Goal: Task Accomplishment & Management: Use online tool/utility

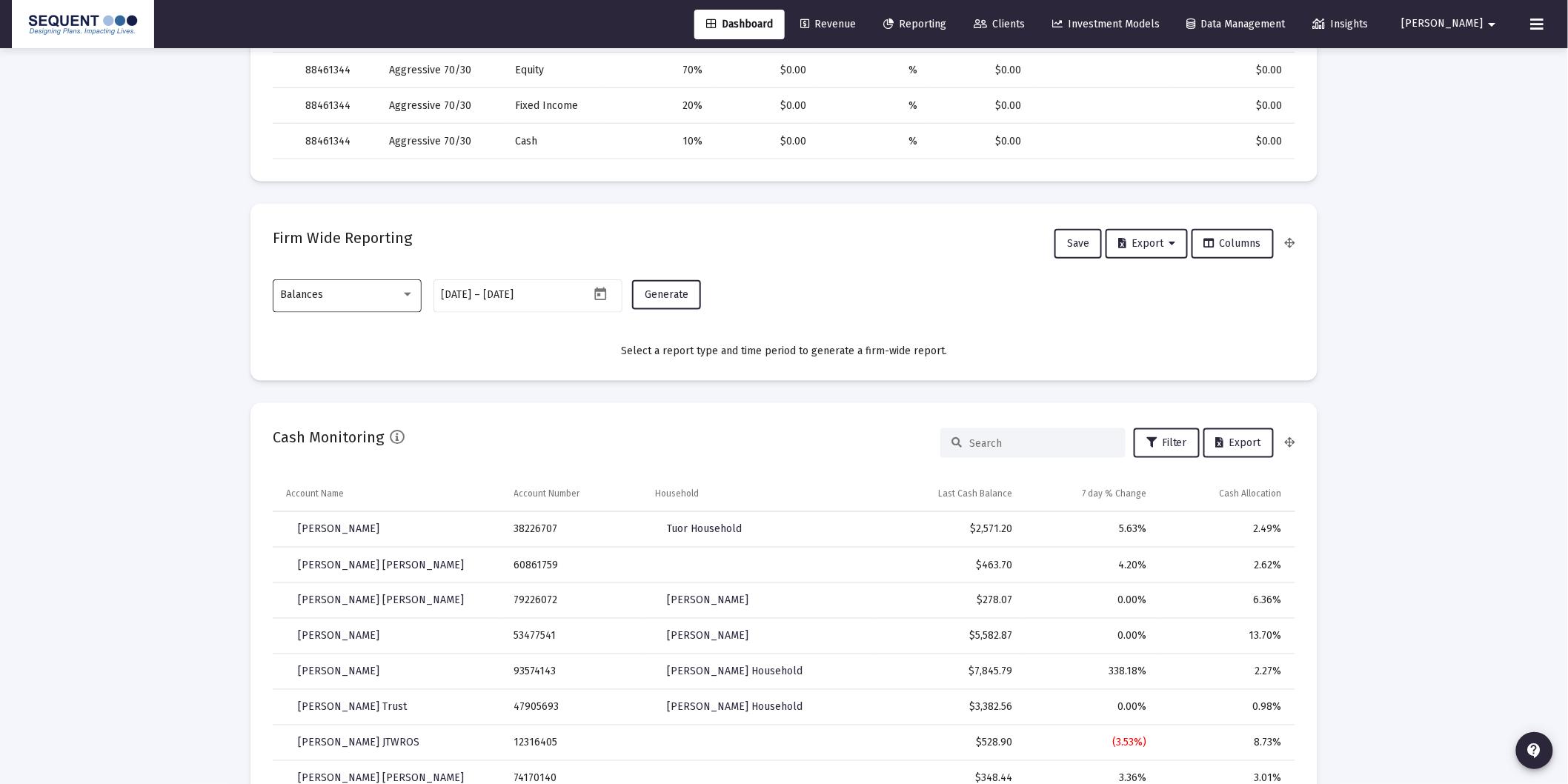
click at [293, 309] on div "Balances" at bounding box center [347, 294] width 134 height 36
click at [338, 206] on span "Transactions" at bounding box center [347, 200] width 134 height 31
click at [671, 294] on span "Generate" at bounding box center [666, 294] width 43 height 12
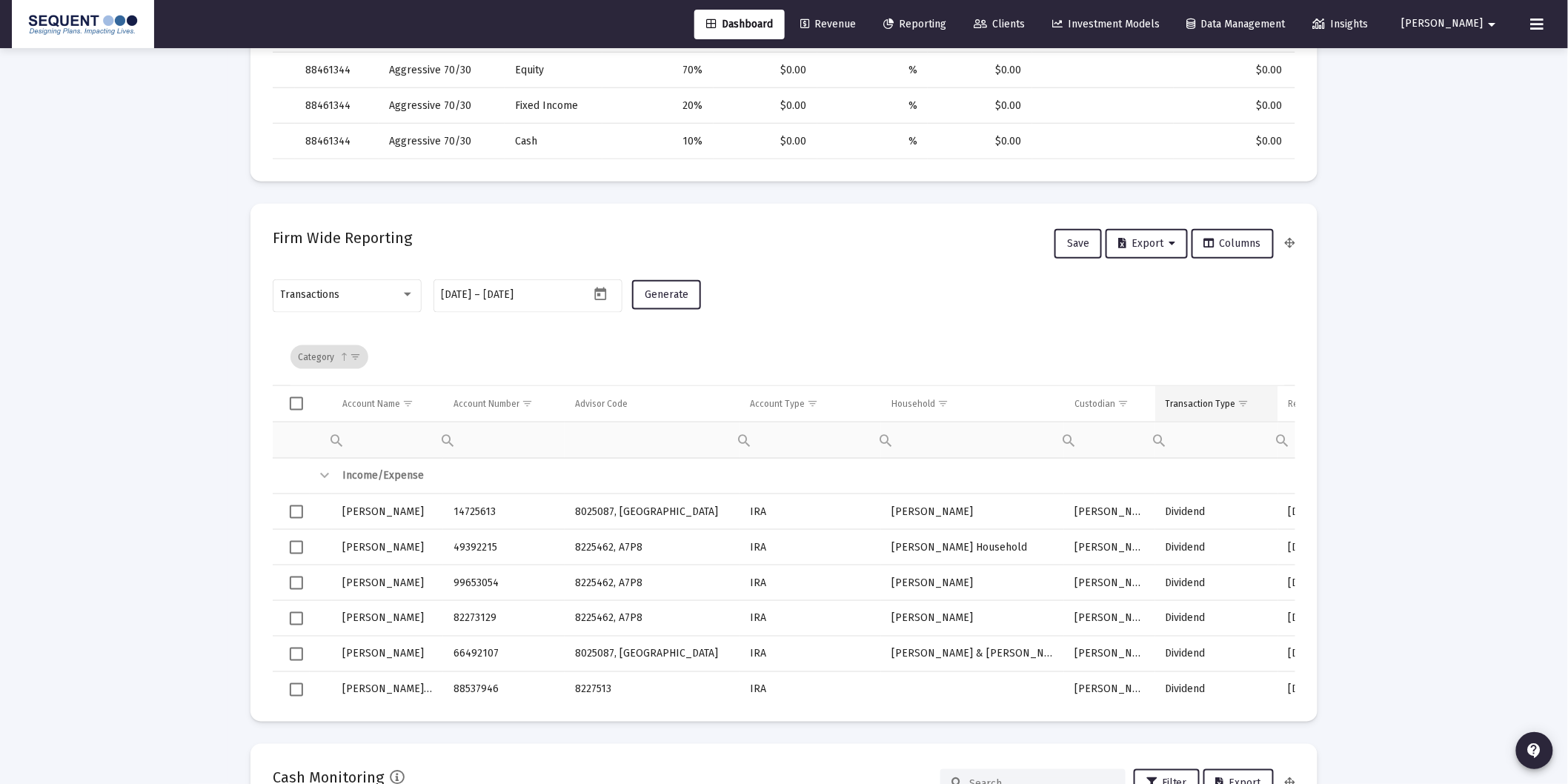
drag, startPoint x: 1240, startPoint y: 400, endPoint x: 1235, endPoint y: 413, distance: 13.9
click at [1240, 399] on span "Show filter options for column 'Transaction Type'" at bounding box center [1244, 403] width 12 height 12
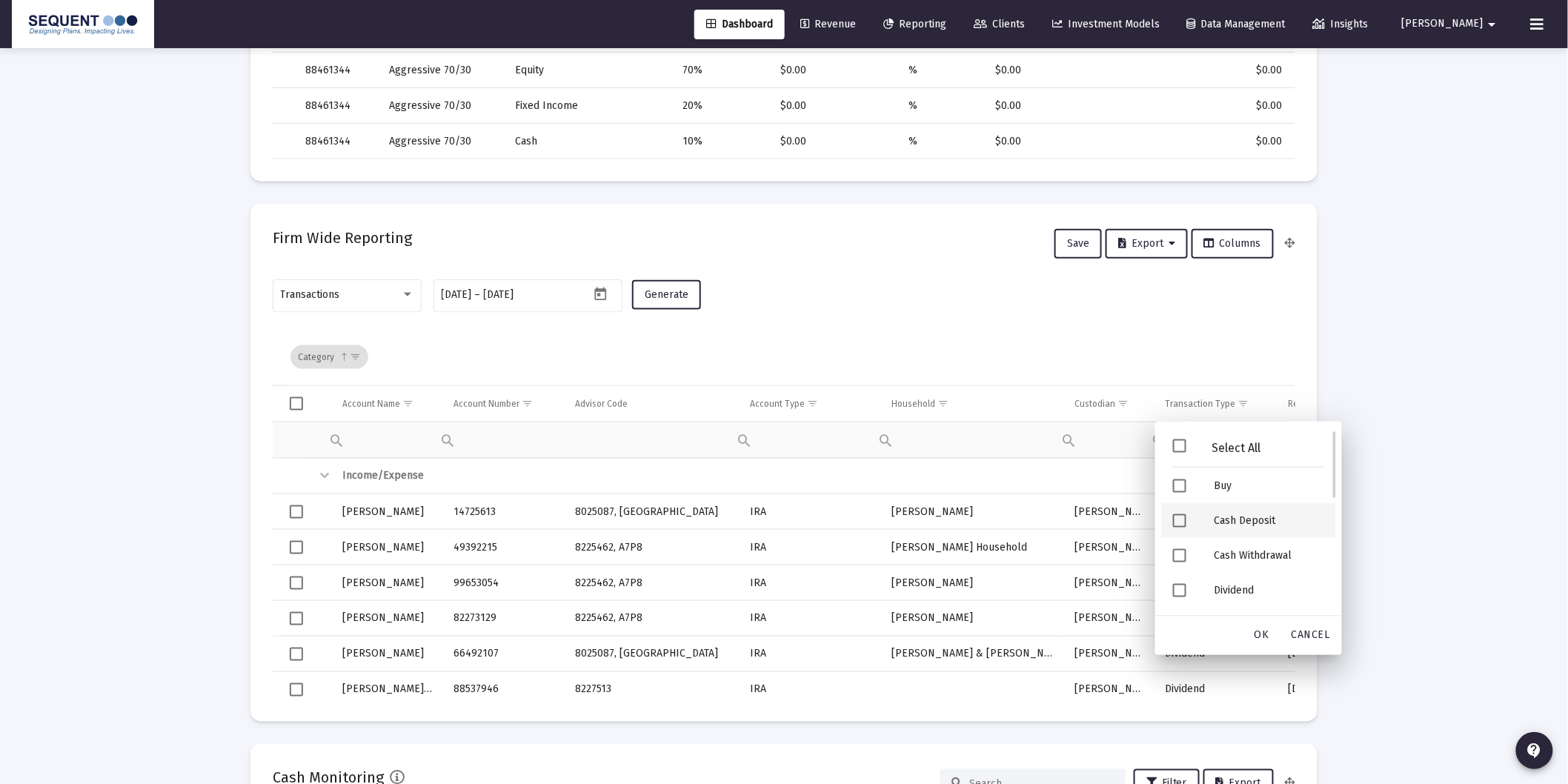
drag, startPoint x: 1244, startPoint y: 517, endPoint x: 1255, endPoint y: 539, distance: 24.6
click at [1244, 516] on div "Cash Deposit" at bounding box center [1269, 520] width 134 height 35
click at [1273, 559] on div "Security Deposit" at bounding box center [1269, 558] width 134 height 35
click at [1269, 629] on span "OK" at bounding box center [1261, 635] width 15 height 12
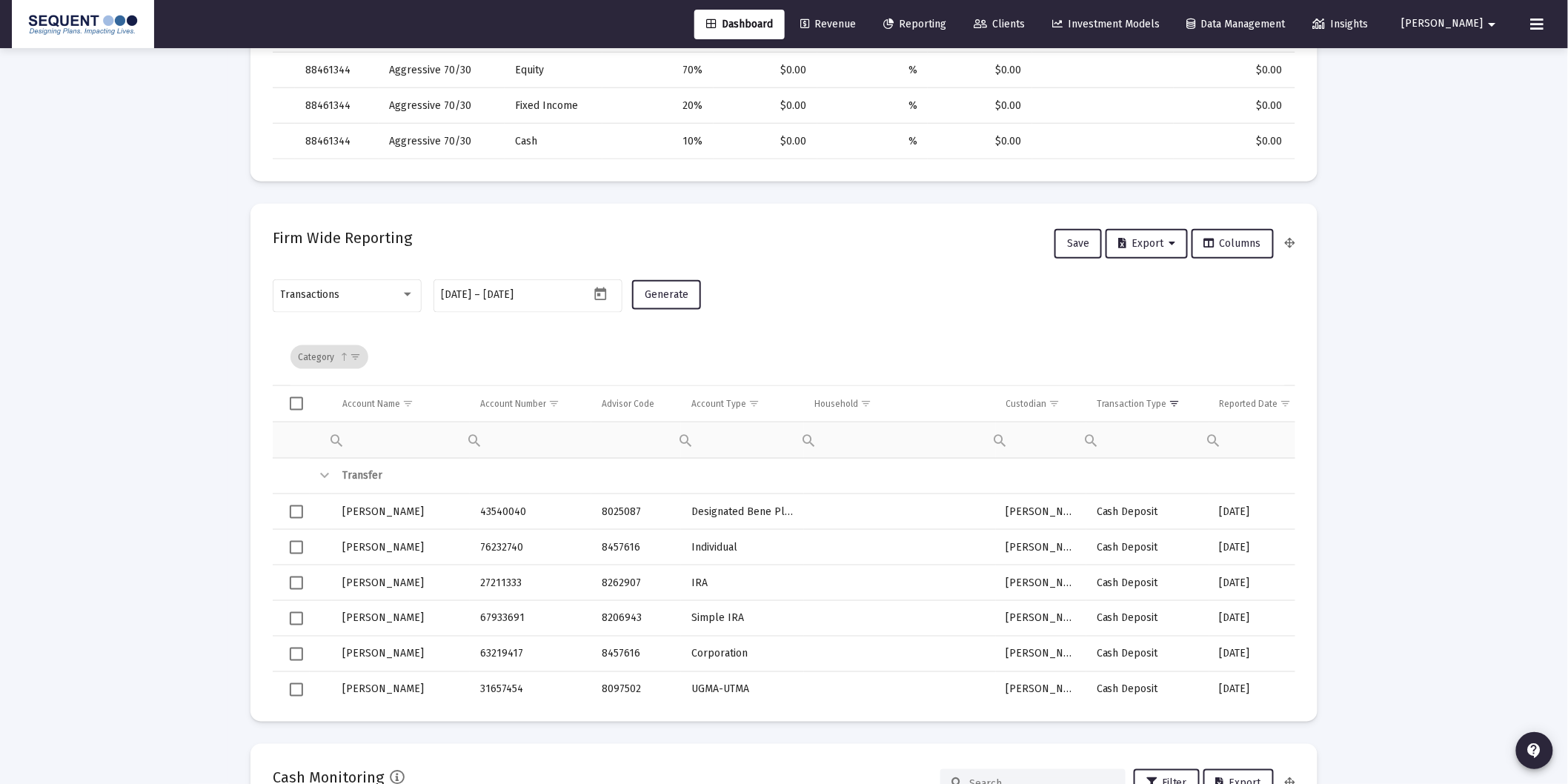
click at [1126, 405] on div "Transaction Type" at bounding box center [1131, 403] width 70 height 12
click at [1163, 237] on span "Export" at bounding box center [1146, 244] width 57 height 12
click at [1153, 290] on button "Export All Rows" at bounding box center [1154, 281] width 101 height 35
